Goal: Task Accomplishment & Management: Complete application form

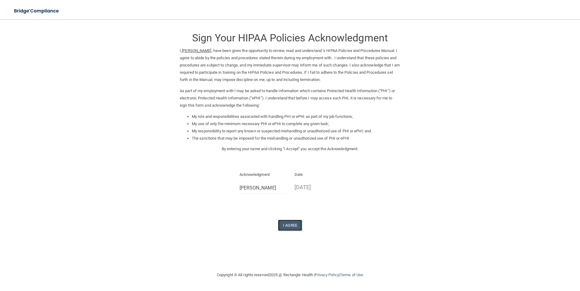
click at [298, 221] on button "I Agree" at bounding box center [290, 225] width 24 height 11
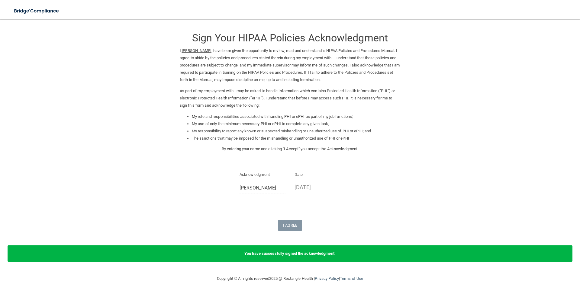
click at [575, 172] on main "Sign Your HIPAA Policies Acknowledgment I, Caitlin Hoeger , have been given the…" at bounding box center [290, 155] width 580 height 272
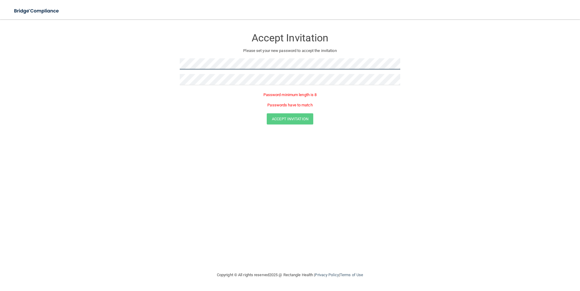
click at [55, 23] on main "Accept Invitation Please set your new password to accept the invitation Passwor…" at bounding box center [290, 155] width 580 height 272
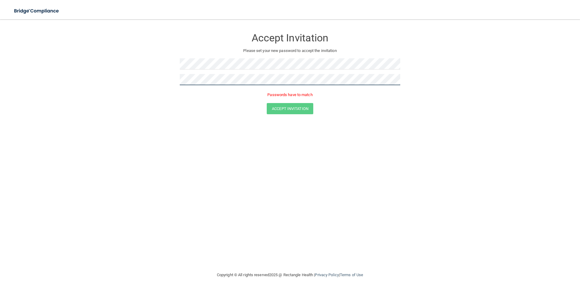
click at [267, 103] on button "Accept Invitation" at bounding box center [290, 108] width 47 height 11
click at [154, 69] on form "Accept Invitation Please set your new password to accept the invitation Token i…" at bounding box center [290, 73] width 556 height 96
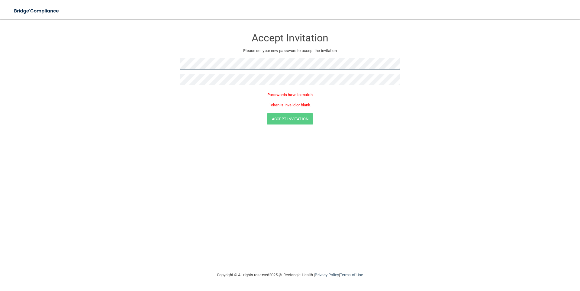
click at [129, 51] on form "Accept Invitation Please set your new password to accept the invitation Passwor…" at bounding box center [290, 78] width 556 height 106
click at [2, 42] on main "Accept Invitation Please set your new password to accept the invitation Token i…" at bounding box center [290, 155] width 580 height 272
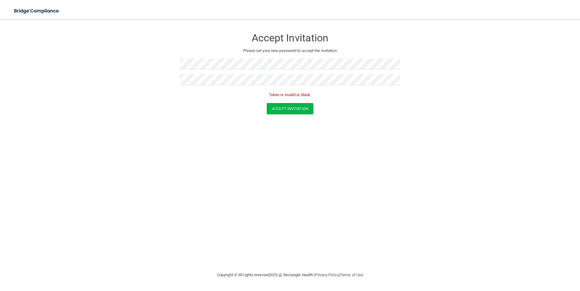
click at [202, 74] on div "Accept Invitation Please set your new password to accept the invitation Token i…" at bounding box center [290, 64] width 221 height 78
drag, startPoint x: 202, startPoint y: 73, endPoint x: 25, endPoint y: 50, distance: 177.9
click at [26, 50] on form "Accept Invitation Please set your new password to accept the invitation Token i…" at bounding box center [290, 73] width 556 height 96
click at [288, 111] on button "Accept Invitation" at bounding box center [290, 108] width 47 height 11
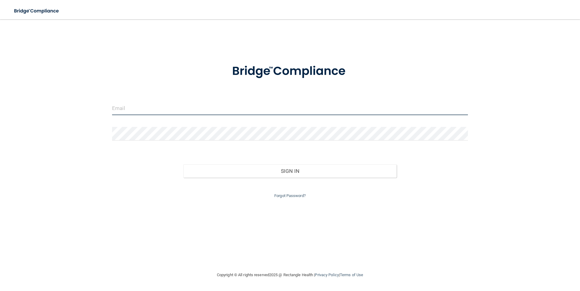
click at [160, 108] on input "email" at bounding box center [290, 109] width 356 height 14
type input "sichoeger25@gmail.com"
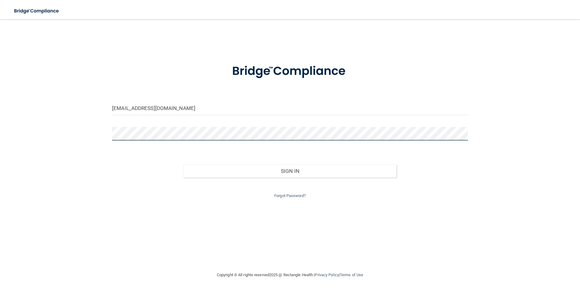
click at [183, 164] on button "Sign In" at bounding box center [290, 170] width 214 height 13
